Goal: Task Accomplishment & Management: Manage account settings

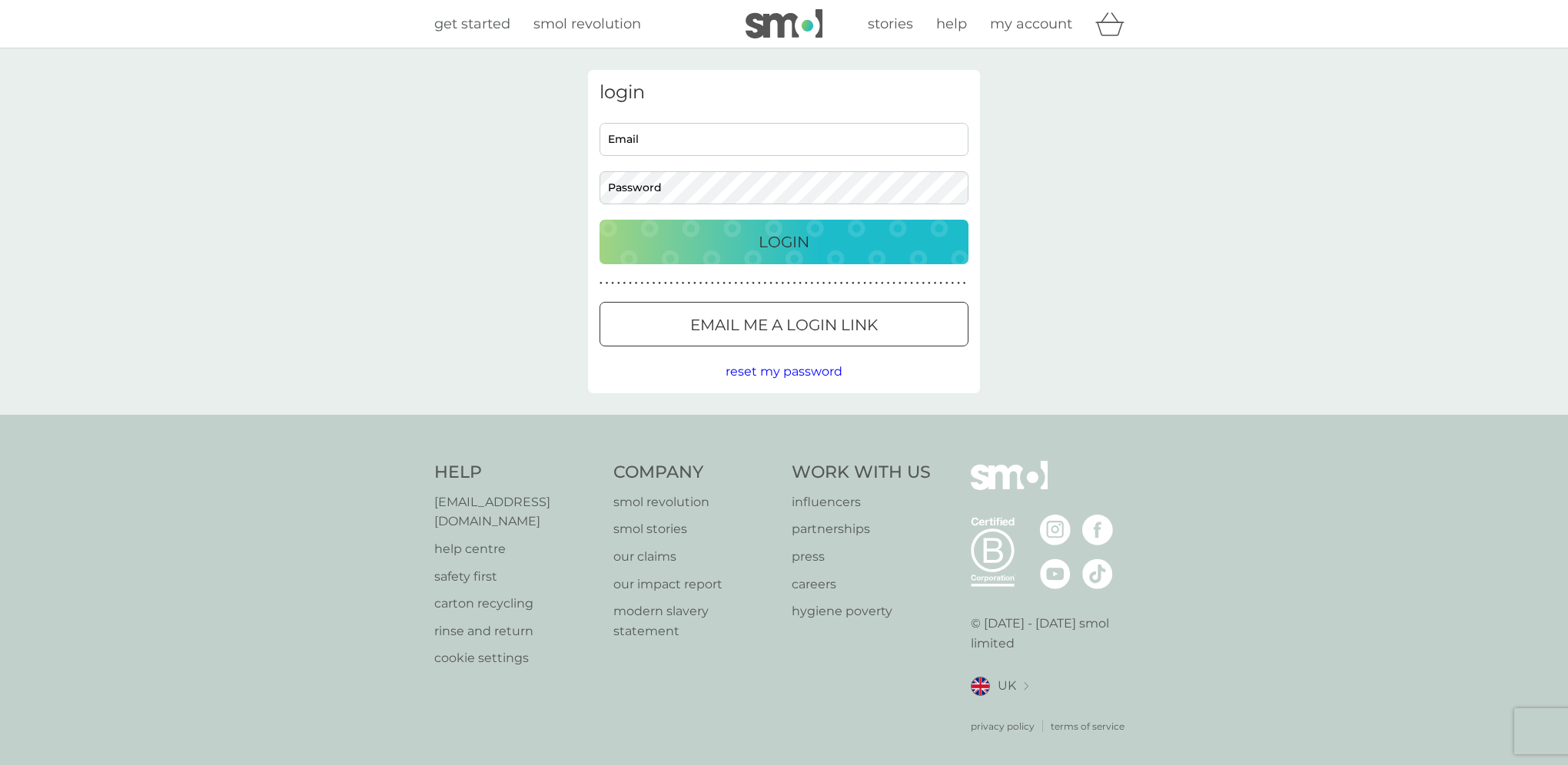
type input "[EMAIL_ADDRESS][DOMAIN_NAME]"
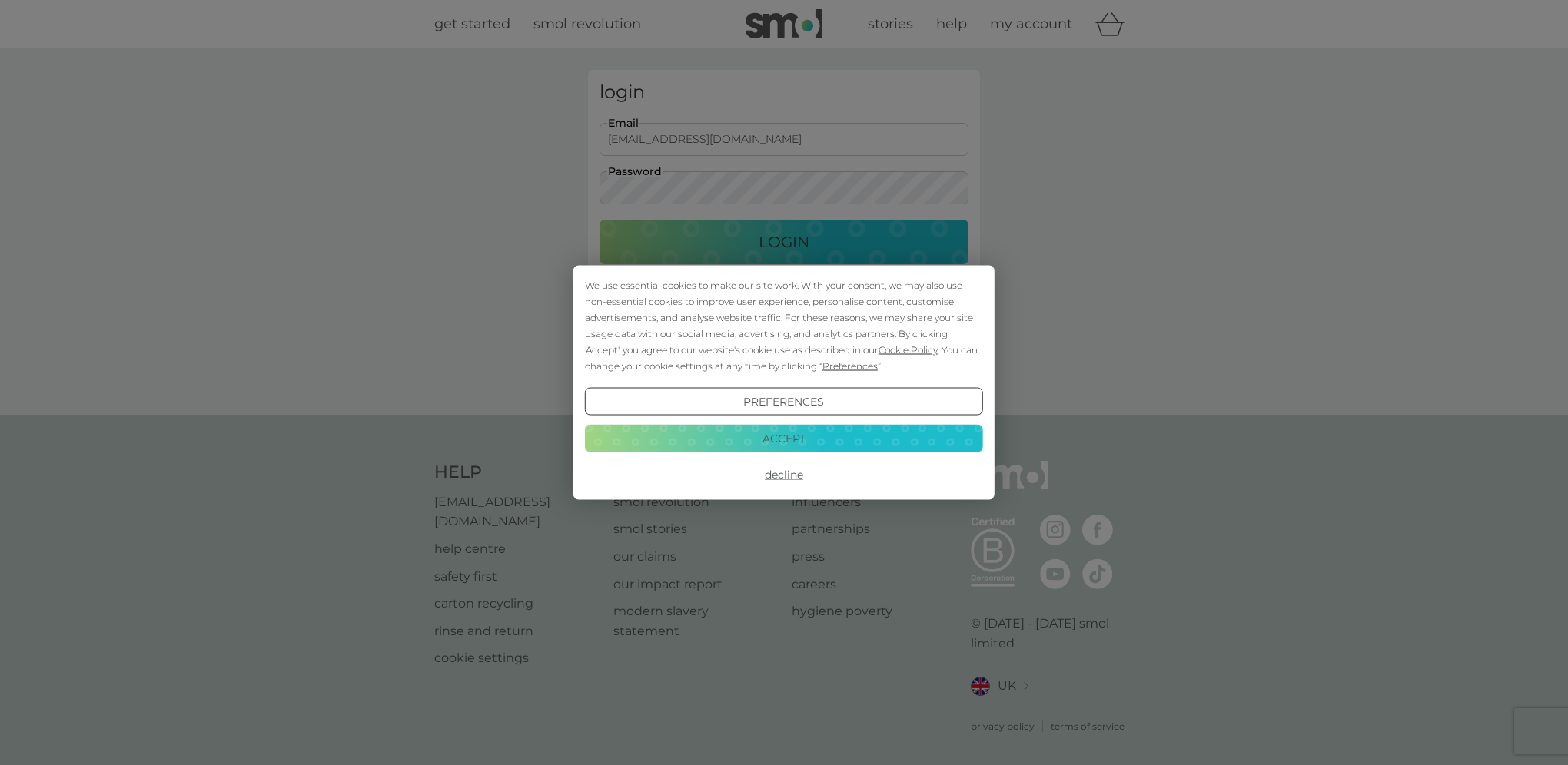
click at [784, 436] on button "Accept" at bounding box center [784, 438] width 398 height 27
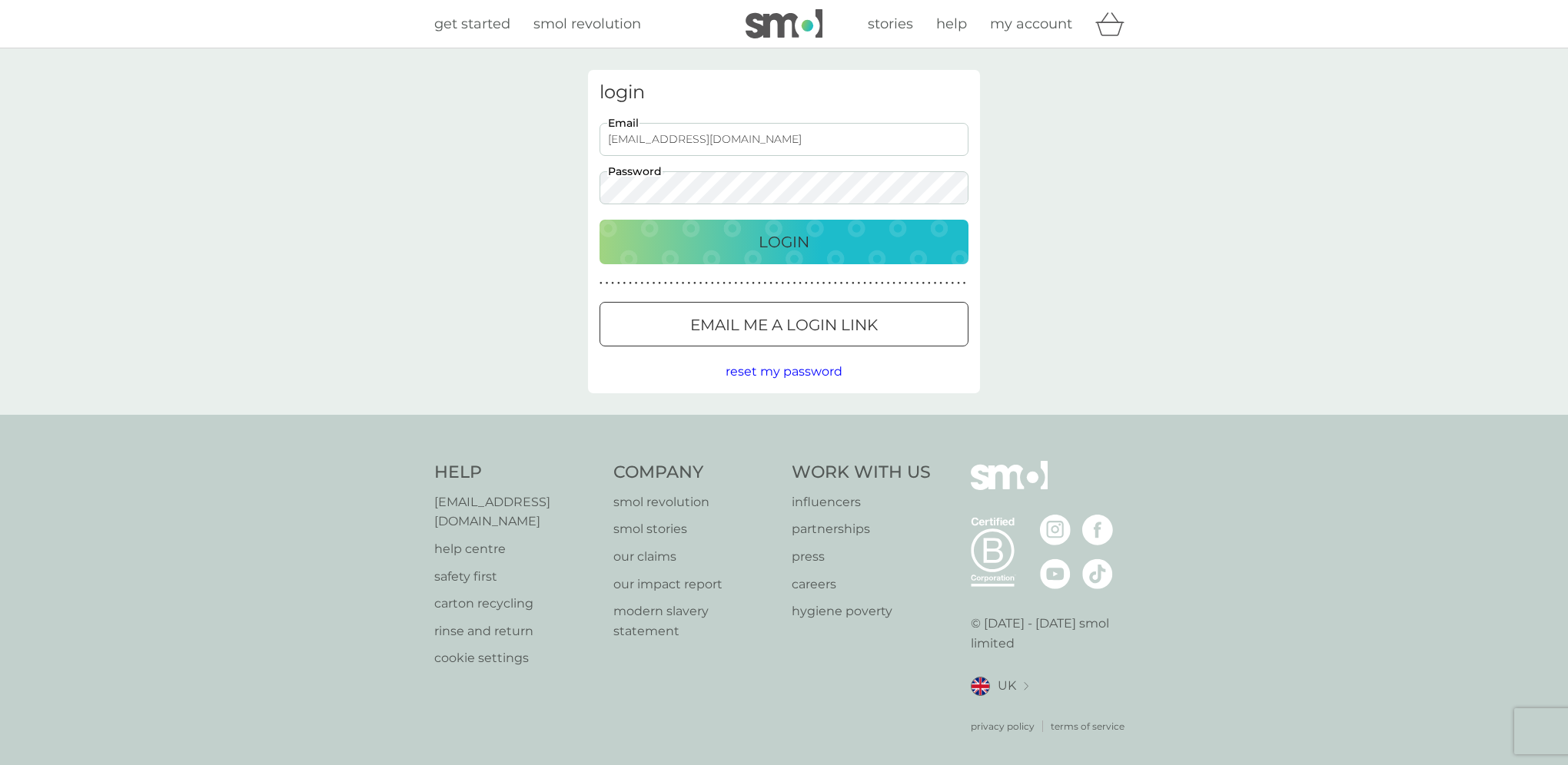
click at [791, 246] on p "Login" at bounding box center [783, 242] width 50 height 25
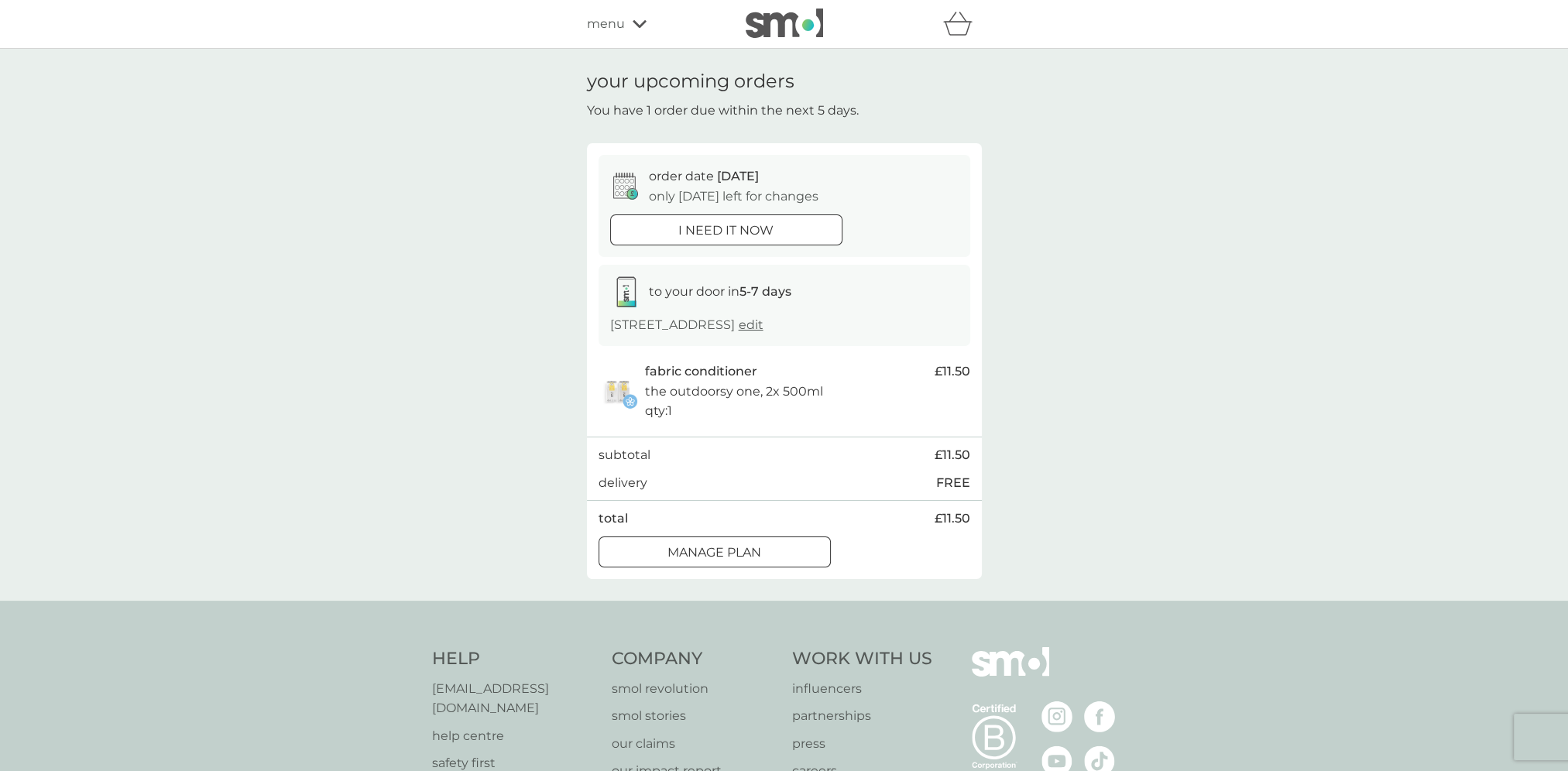
click at [636, 25] on icon at bounding box center [640, 24] width 14 height 8
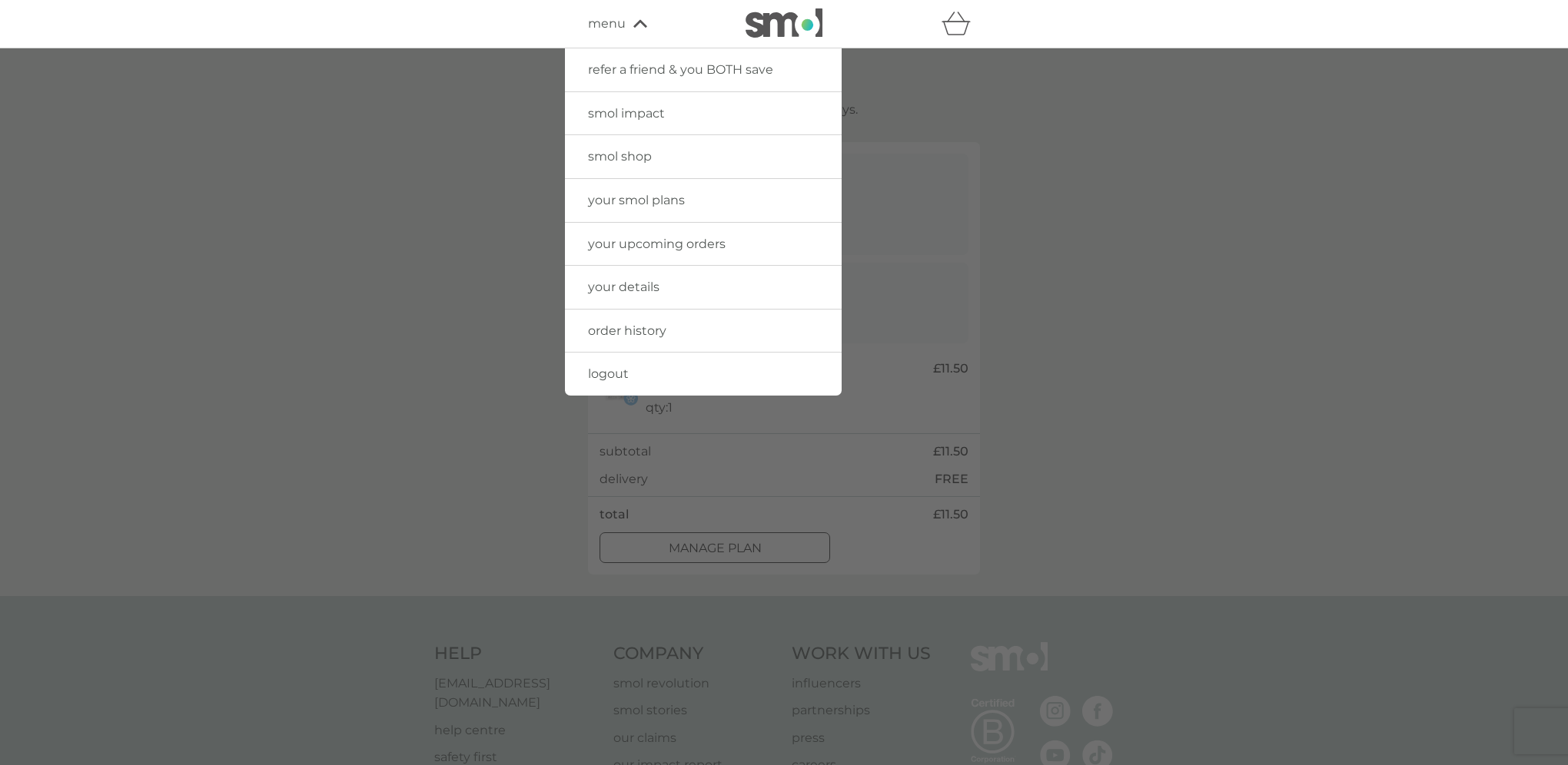
click at [658, 286] on span "your details" at bounding box center [624, 287] width 72 height 15
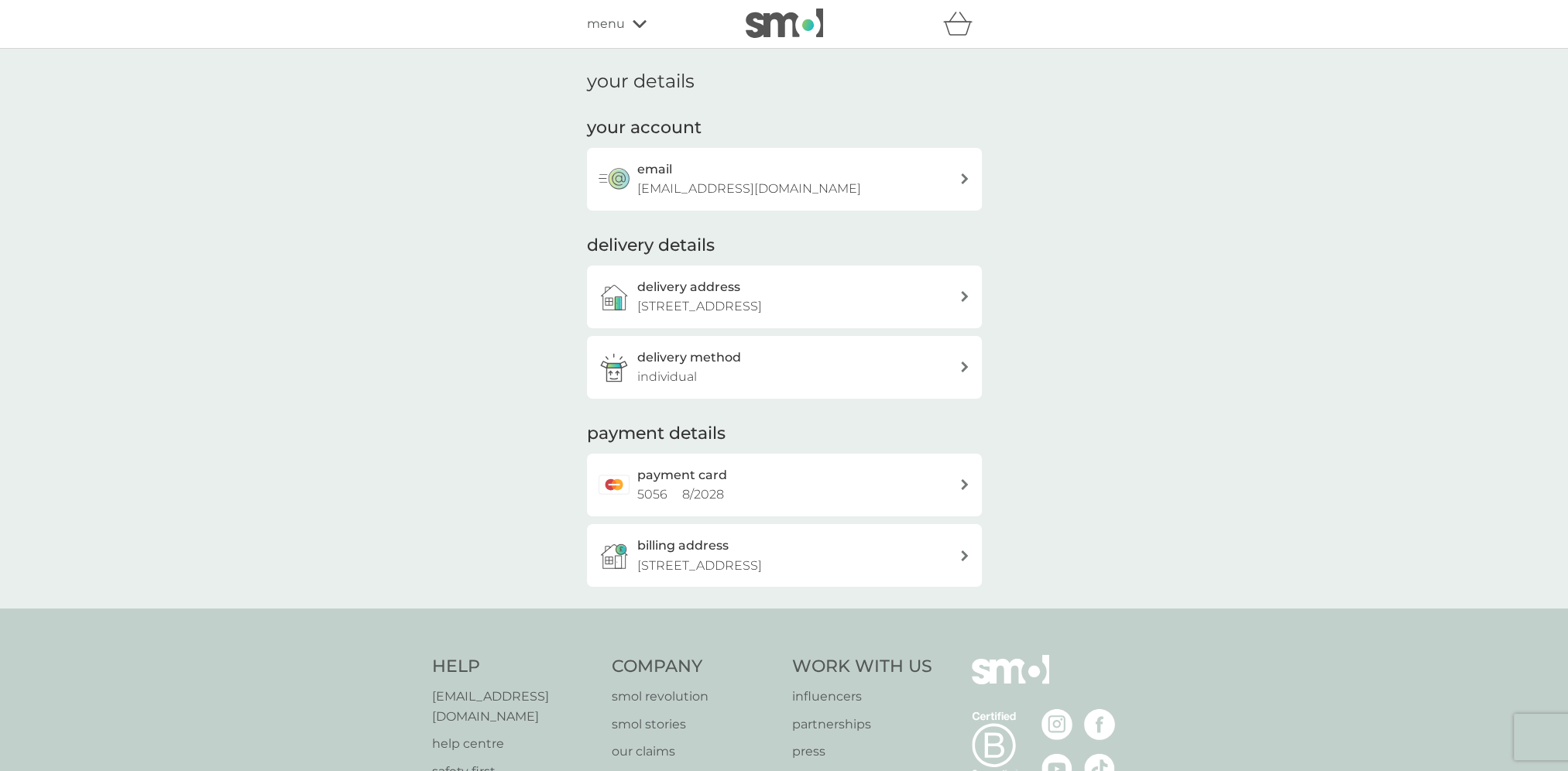
click at [959, 295] on div at bounding box center [965, 297] width 11 height 11
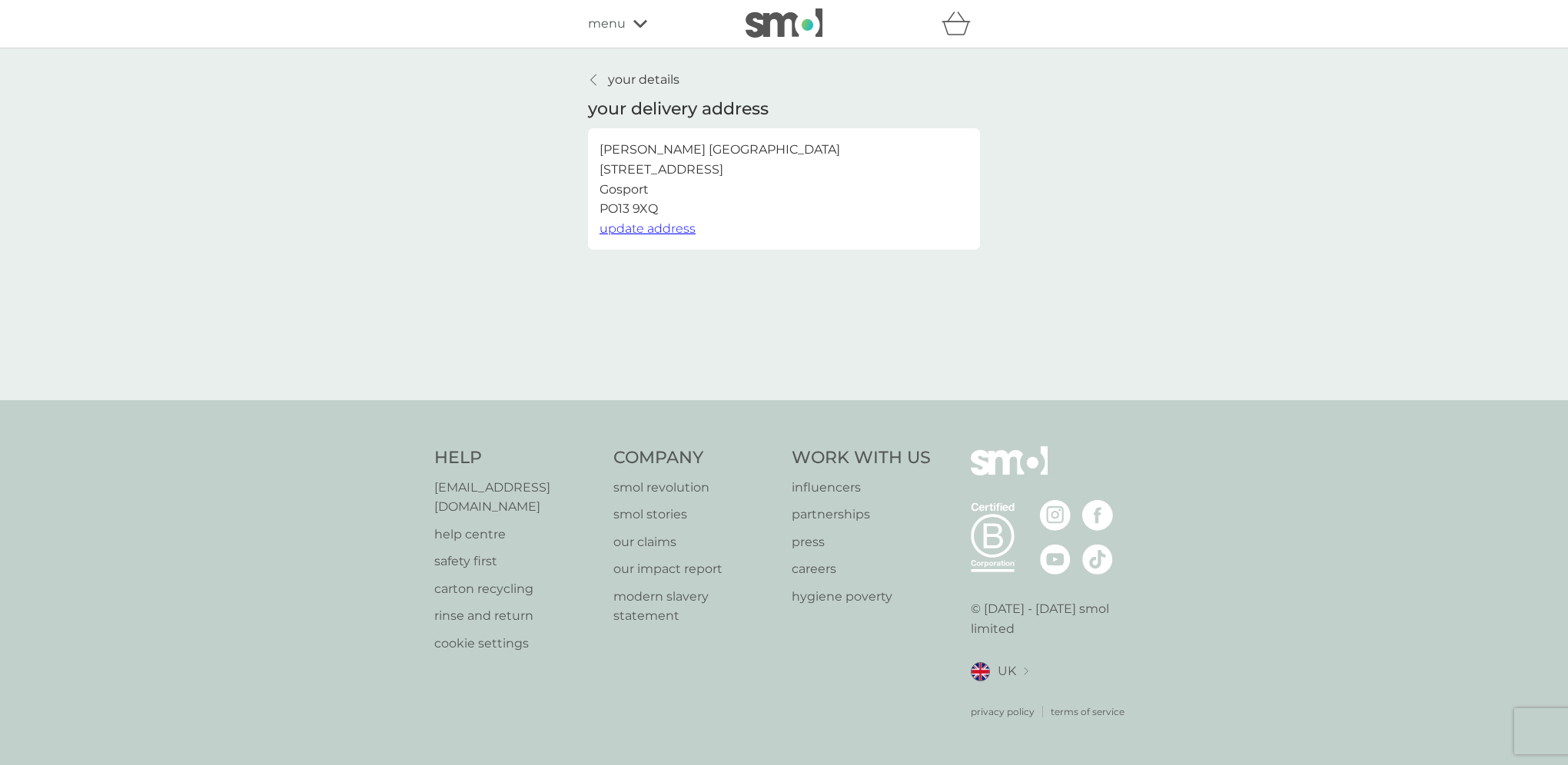
click at [653, 228] on span "update address" at bounding box center [648, 228] width 96 height 15
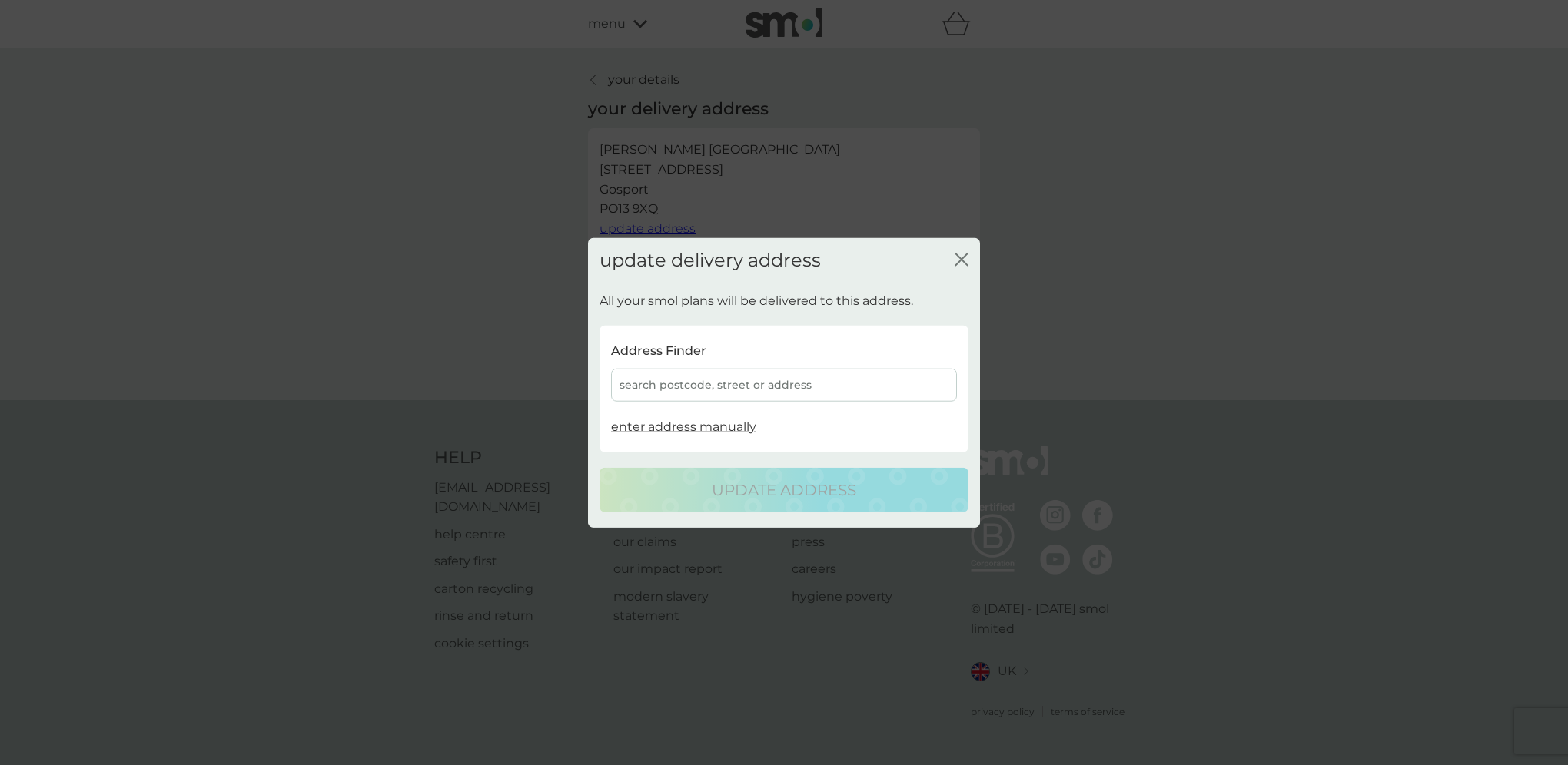
click at [719, 379] on div "search postcode, street or address" at bounding box center [784, 385] width 346 height 33
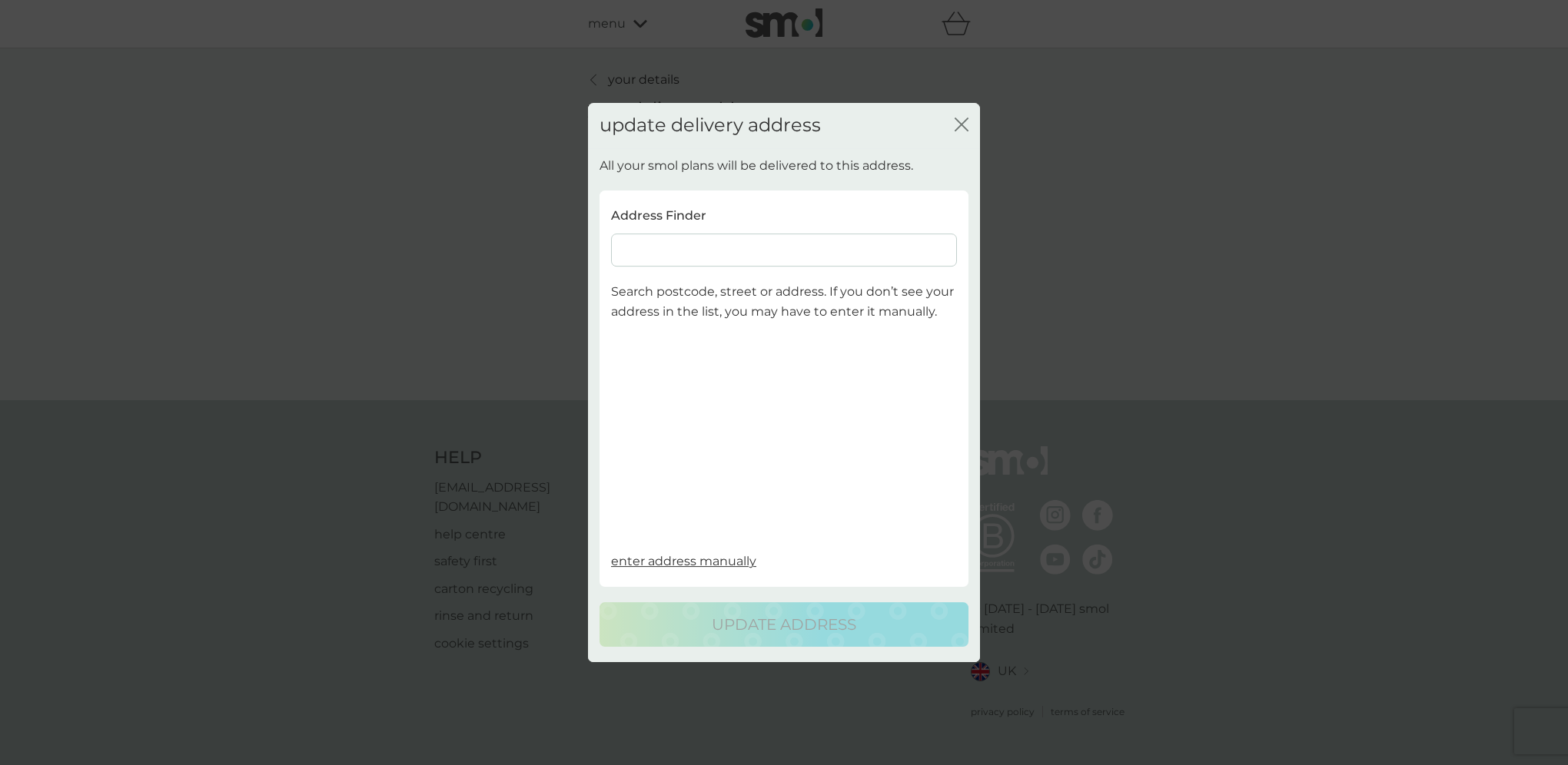
click at [680, 253] on input at bounding box center [784, 249] width 346 height 33
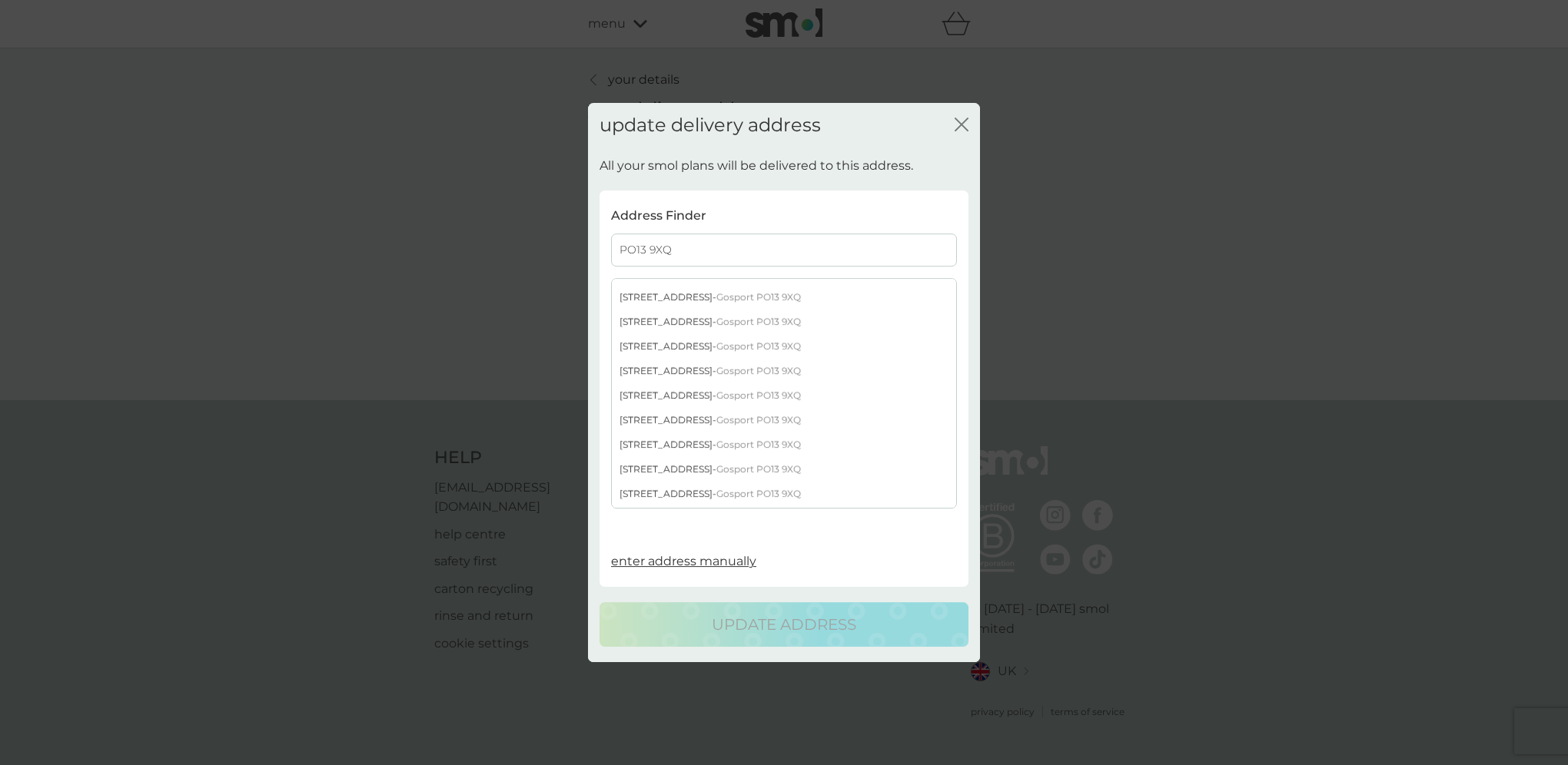
scroll to position [154, 0]
type input "PO13 9XQ"
click at [717, 429] on span "Gosport PO13 9XQ" at bounding box center [759, 432] width 85 height 11
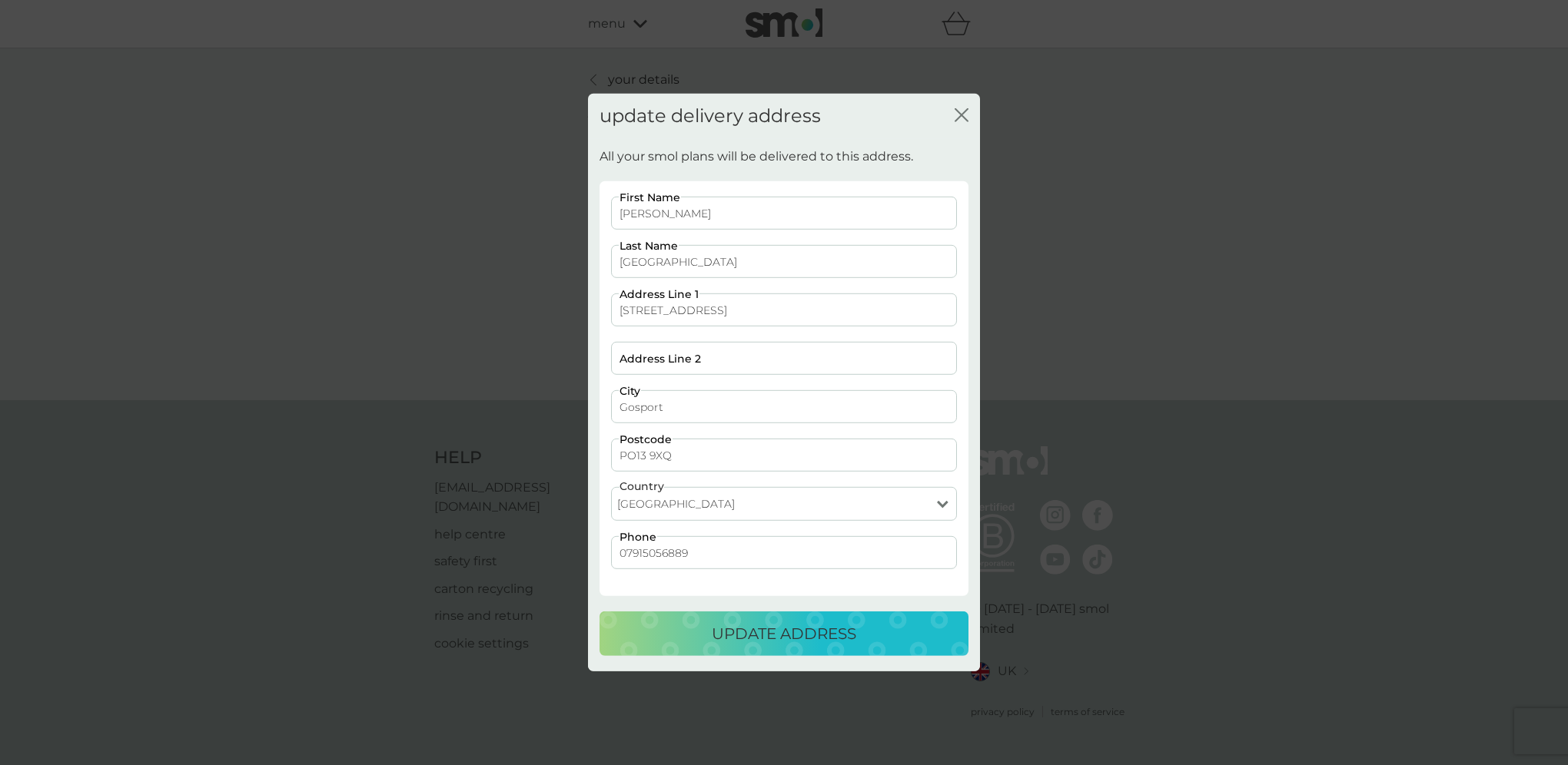
click at [775, 627] on p "update address" at bounding box center [783, 634] width 144 height 25
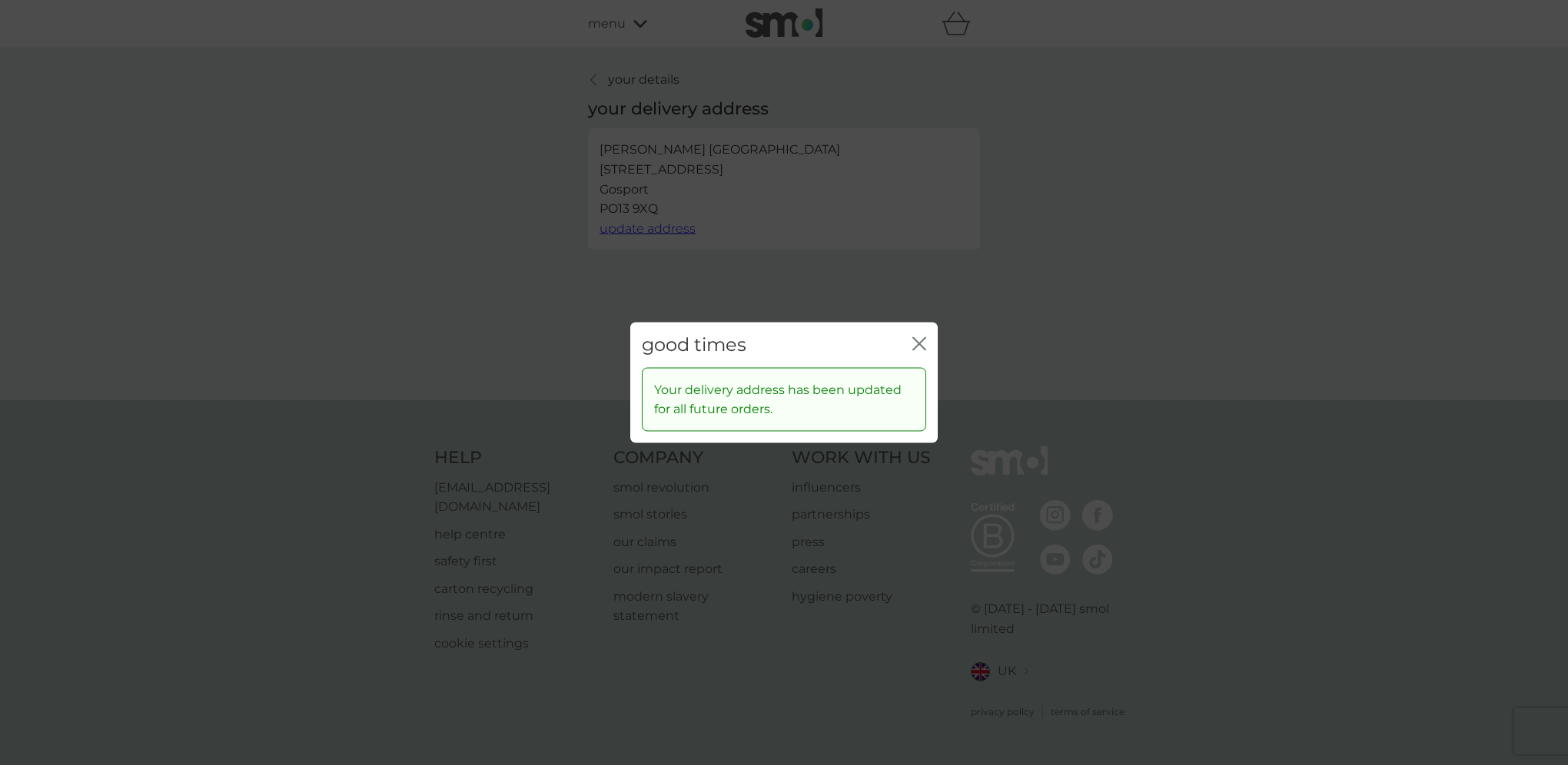
click at [917, 344] on icon "close" at bounding box center [919, 344] width 14 height 14
